Goal: Information Seeking & Learning: Learn about a topic

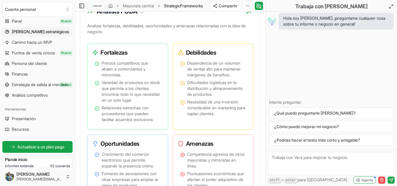
scroll to position [529, 0]
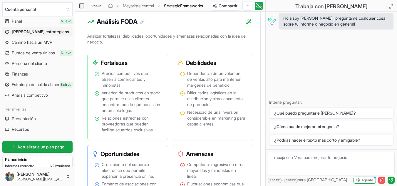
click at [380, 181] on icon "button" at bounding box center [381, 180] width 5 height 5
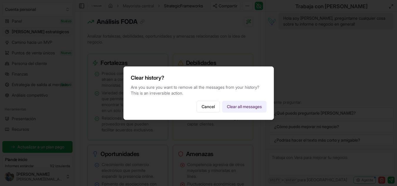
click at [248, 107] on button "Clear all messages" at bounding box center [244, 107] width 44 height 12
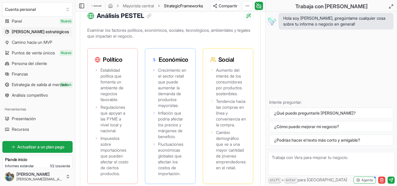
scroll to position [769, 0]
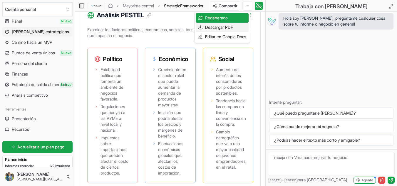
click at [230, 26] on font "Descargar PDF" at bounding box center [219, 27] width 28 height 5
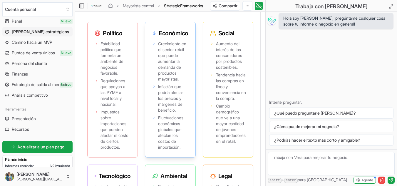
scroll to position [795, 0]
click at [232, 139] on span "Cambio demográfico que ve a una mayor cantidad de jóvenes emprendedores en el r…" at bounding box center [231, 123] width 30 height 41
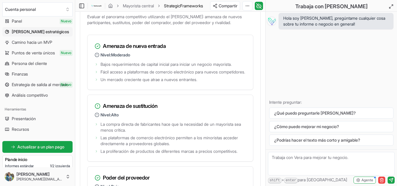
scroll to position [1121, 0]
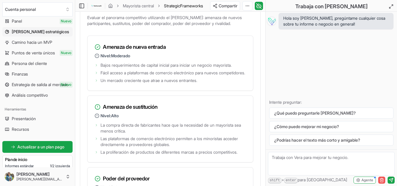
click at [381, 179] on icon "button" at bounding box center [380, 178] width 1 height 1
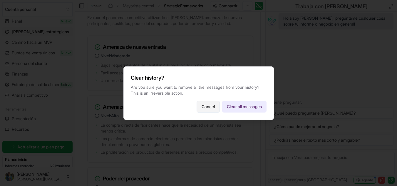
click at [212, 105] on button "Cancel" at bounding box center [207, 107] width 23 height 12
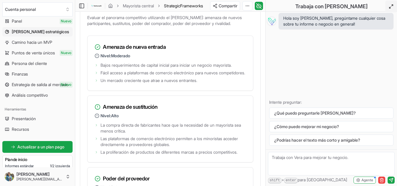
click at [390, 8] on icon at bounding box center [390, 6] width 5 height 5
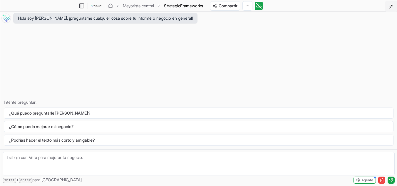
click at [391, 9] on icon at bounding box center [390, 6] width 5 height 5
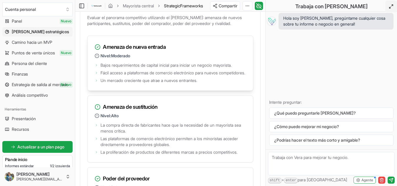
click at [202, 68] on font "Bajos requerimientos de capital inicial para iniciar un negocio mayorista." at bounding box center [165, 65] width 131 height 5
click at [231, 76] on span "Fácil acceso a plataformas de comercio electrónico para nuevos competidores." at bounding box center [172, 73] width 144 height 6
click at [237, 90] on div "Bajos requerimientos de capital inicial para iniciar un negocio mayorista. Fáci…" at bounding box center [169, 75] width 165 height 29
click at [381, 182] on icon "button" at bounding box center [381, 180] width 3 height 3
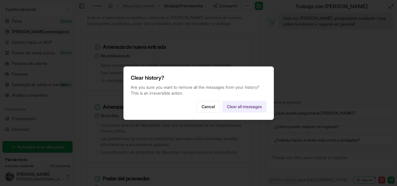
click at [258, 108] on button "Clear all messages" at bounding box center [244, 107] width 44 height 12
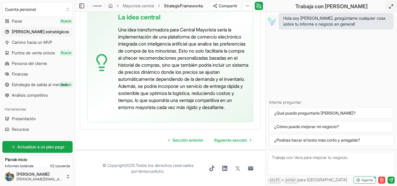
scroll to position [1782, 0]
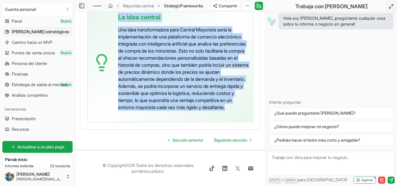
drag, startPoint x: 235, startPoint y: 148, endPoint x: 117, endPoint y: 55, distance: 150.1
click at [117, 55] on div "La idea central Una idea transformadora para Central Mayorista sería la impleme…" at bounding box center [170, 65] width 166 height 114
copy div "La idea central Una idea transformadora para Central Mayorista sería la impleme…"
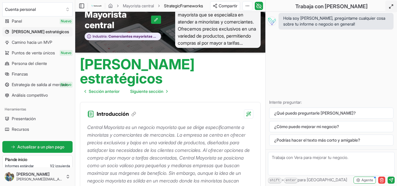
scroll to position [0, 0]
